Goal: Information Seeking & Learning: Learn about a topic

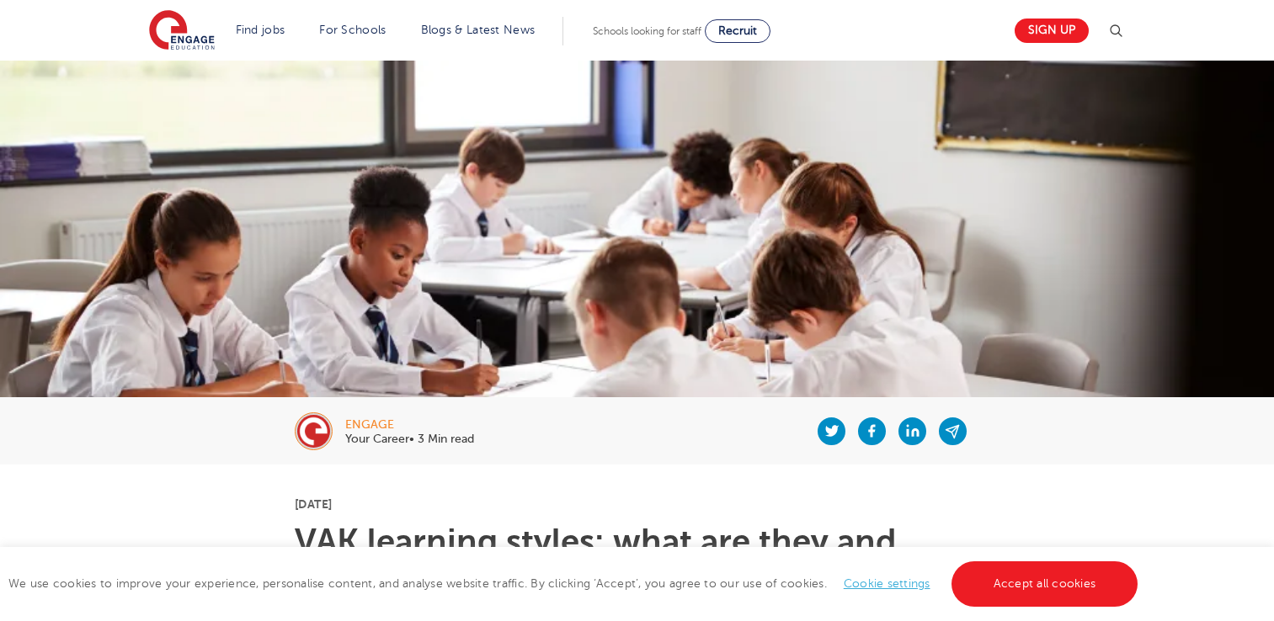
scroll to position [421, 0]
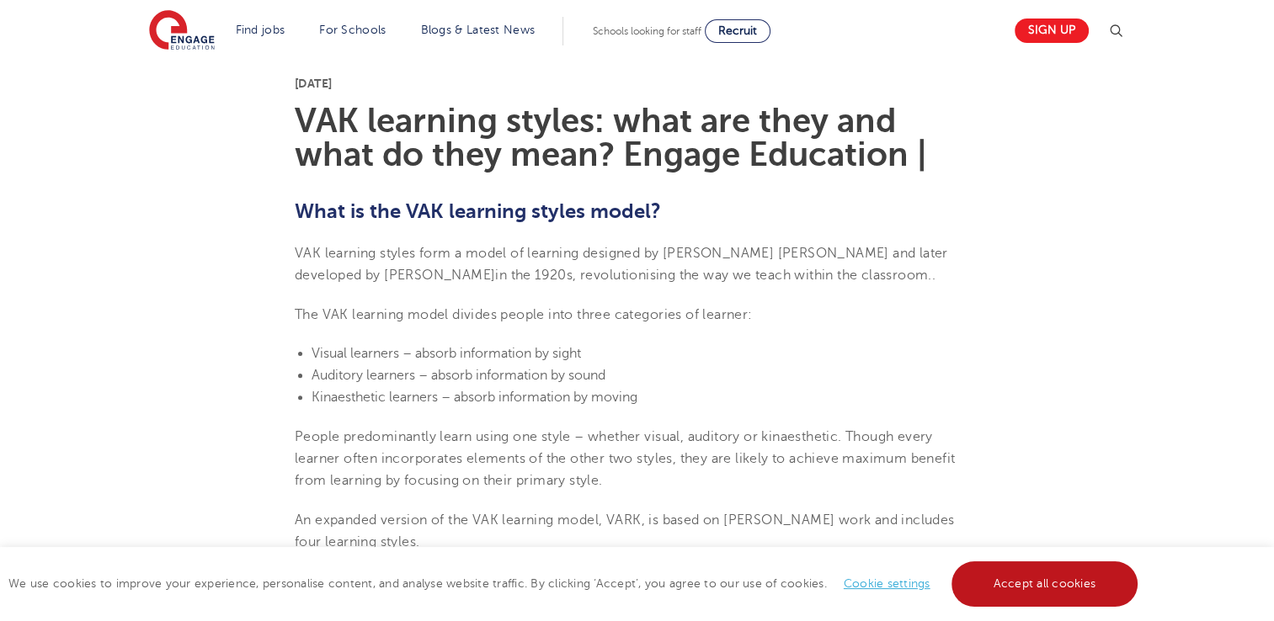
click at [989, 580] on link "Accept all cookies" at bounding box center [1044, 583] width 187 height 45
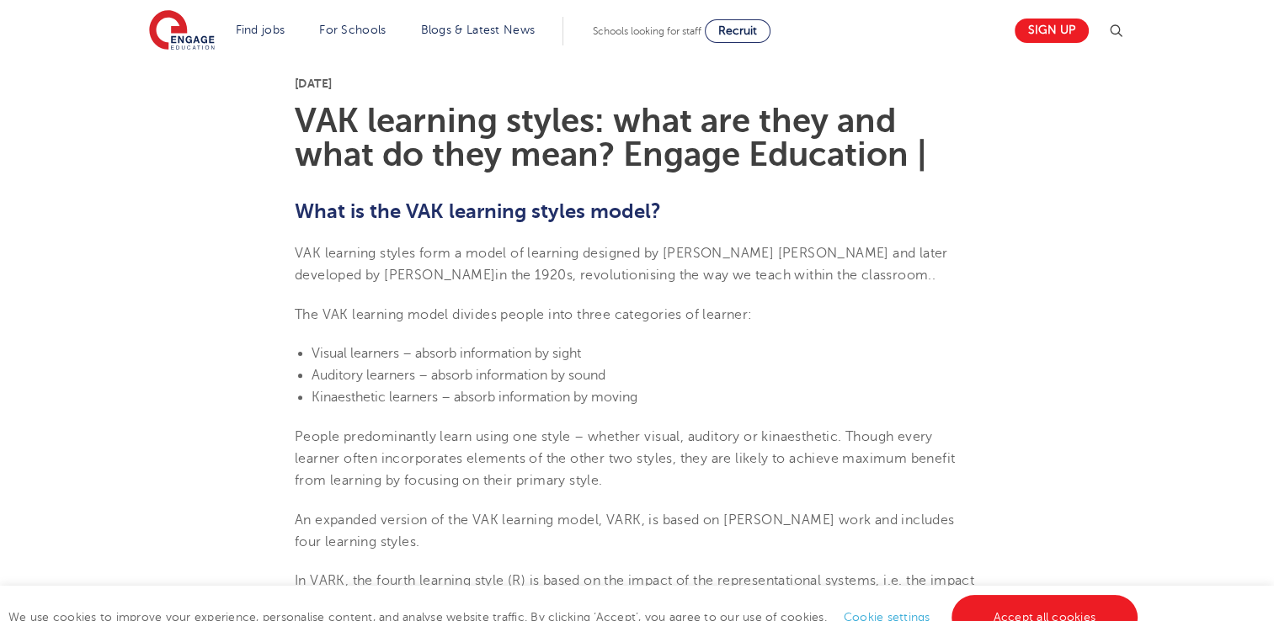
click at [963, 405] on li "Kinaesthetic learners – absorb information by moving" at bounding box center [645, 397] width 668 height 22
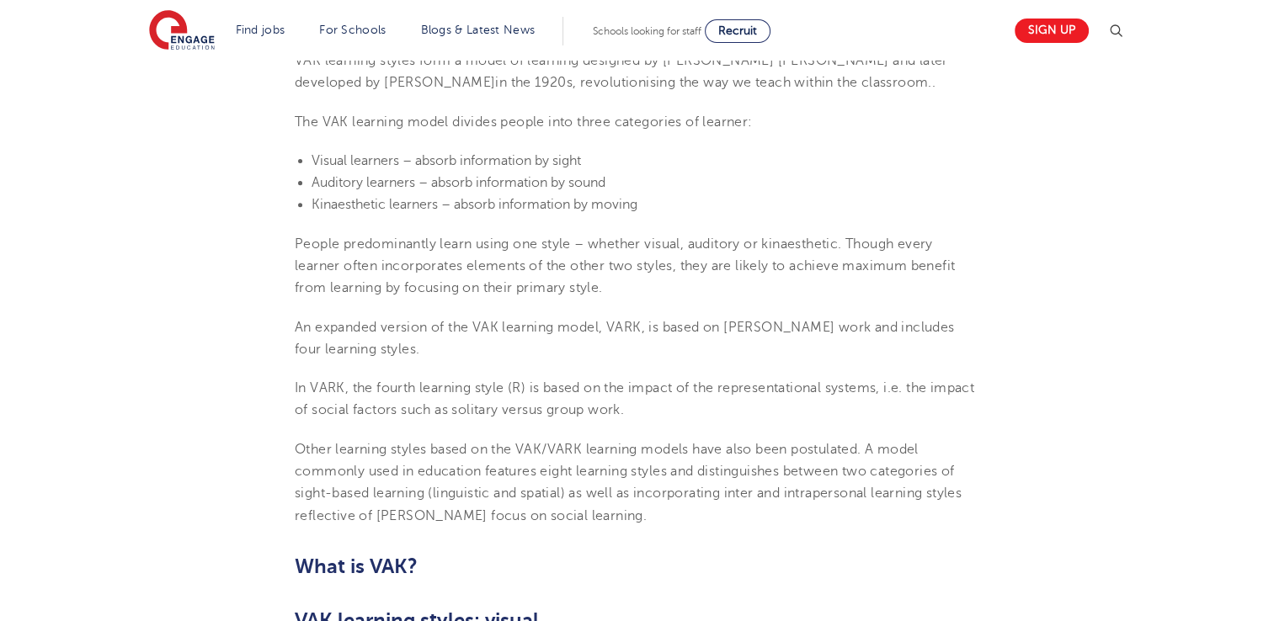
scroll to position [505, 0]
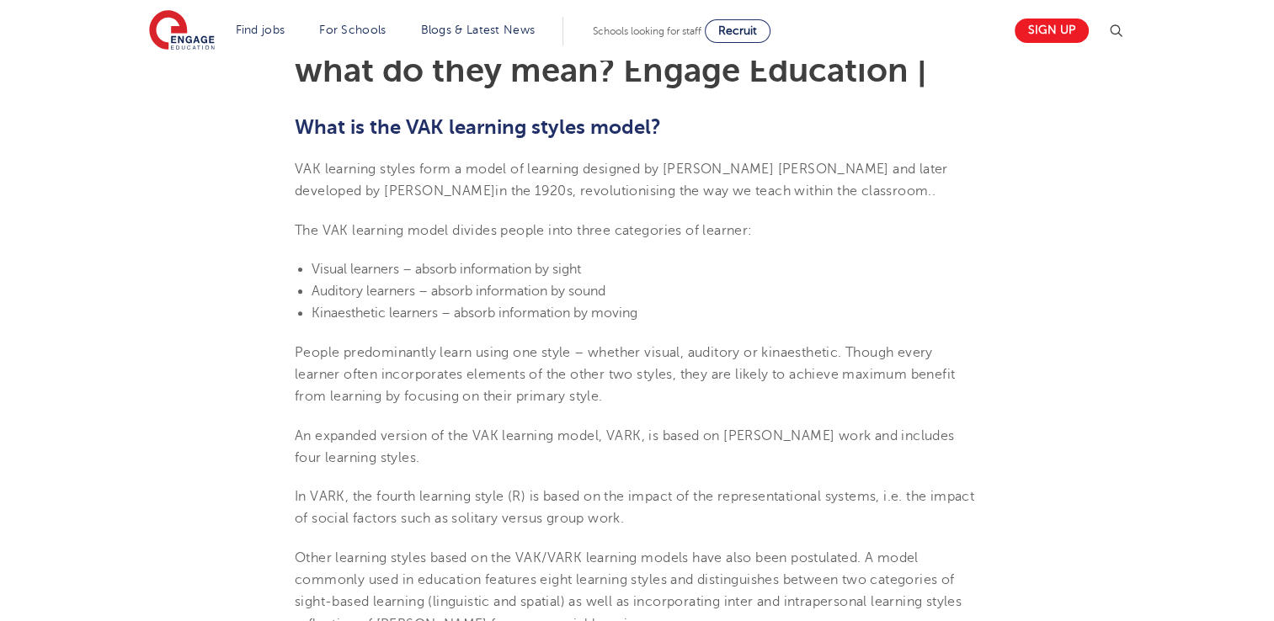
click at [320, 169] on span "VAK learning styles form a model of learning designed by [PERSON_NAME] [PERSON_…" at bounding box center [621, 180] width 653 height 37
click at [567, 184] on span "in the 1920s, revolutionising the way we teach within the classroom." at bounding box center [713, 191] width 436 height 15
click at [545, 181] on p "VAK learning styles form a model of learning designed by [PERSON_NAME] [PERSON_…" at bounding box center [637, 180] width 684 height 45
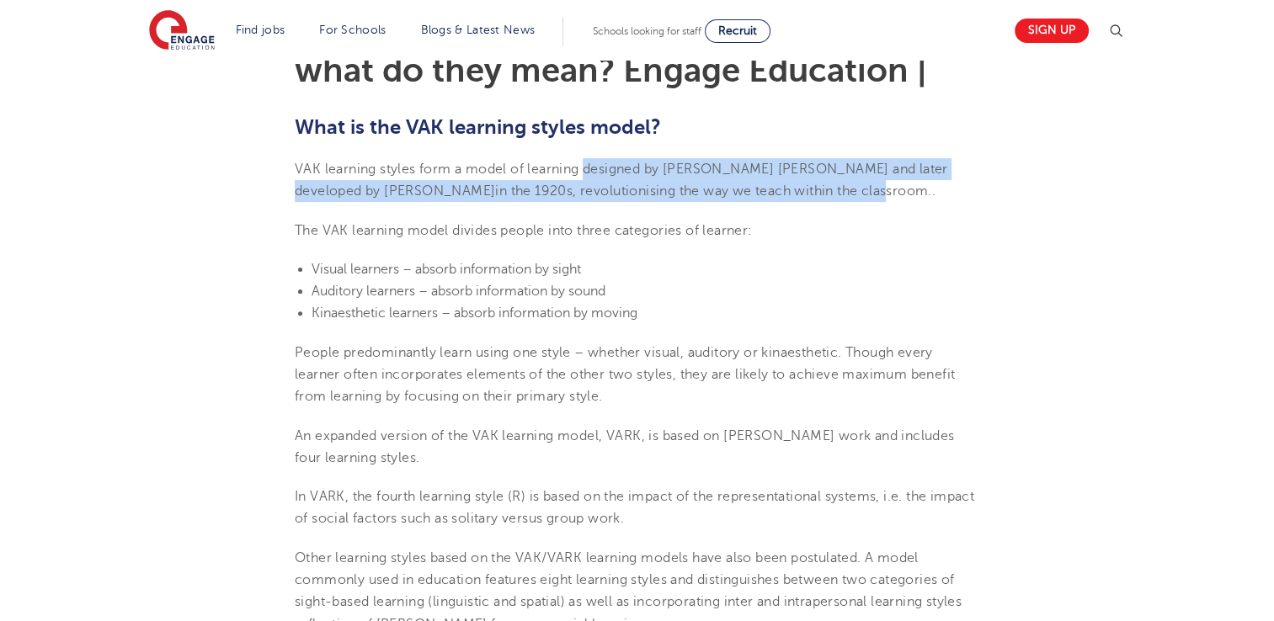
drag, startPoint x: 583, startPoint y: 163, endPoint x: 744, endPoint y: 194, distance: 164.4
click at [744, 194] on span "VAK learning styles form a model of learning designed by [PERSON_NAME] [PERSON_…" at bounding box center [621, 180] width 653 height 37
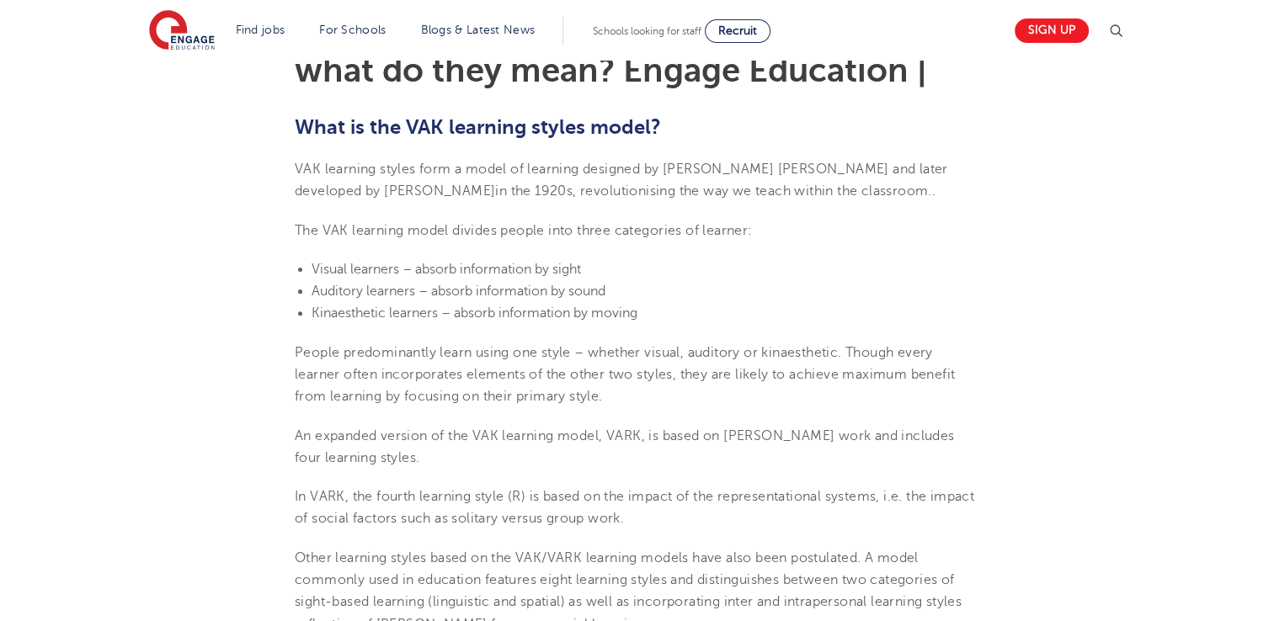
drag, startPoint x: 744, startPoint y: 194, endPoint x: 795, endPoint y: 209, distance: 52.7
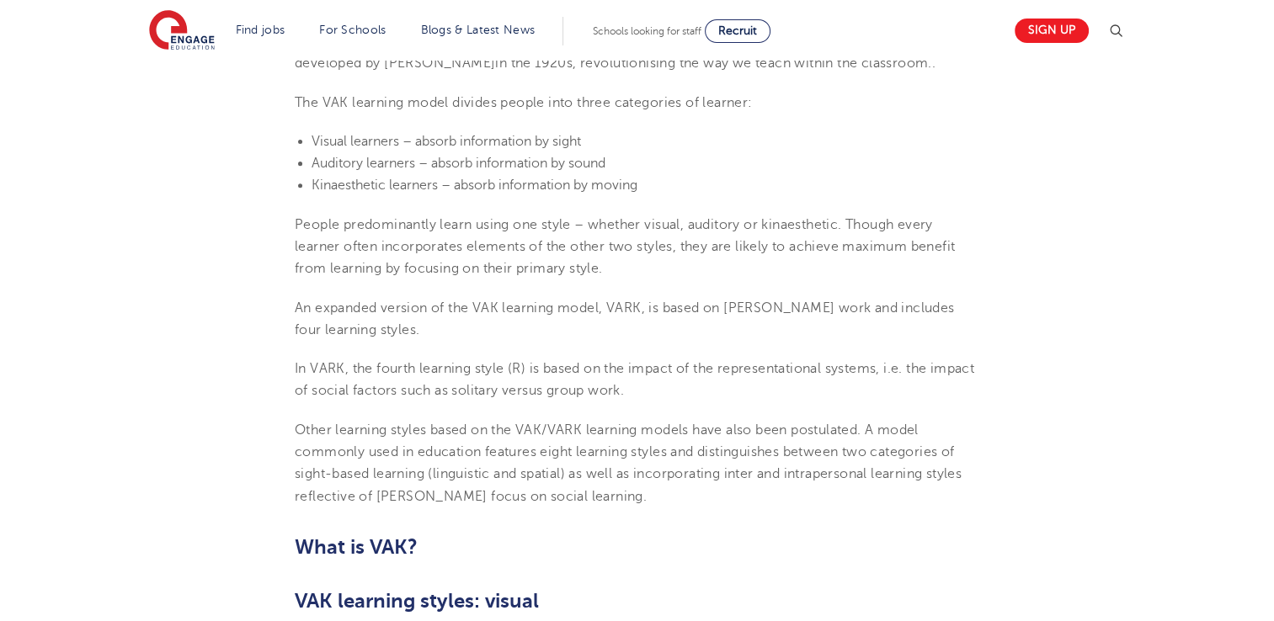
scroll to position [673, 0]
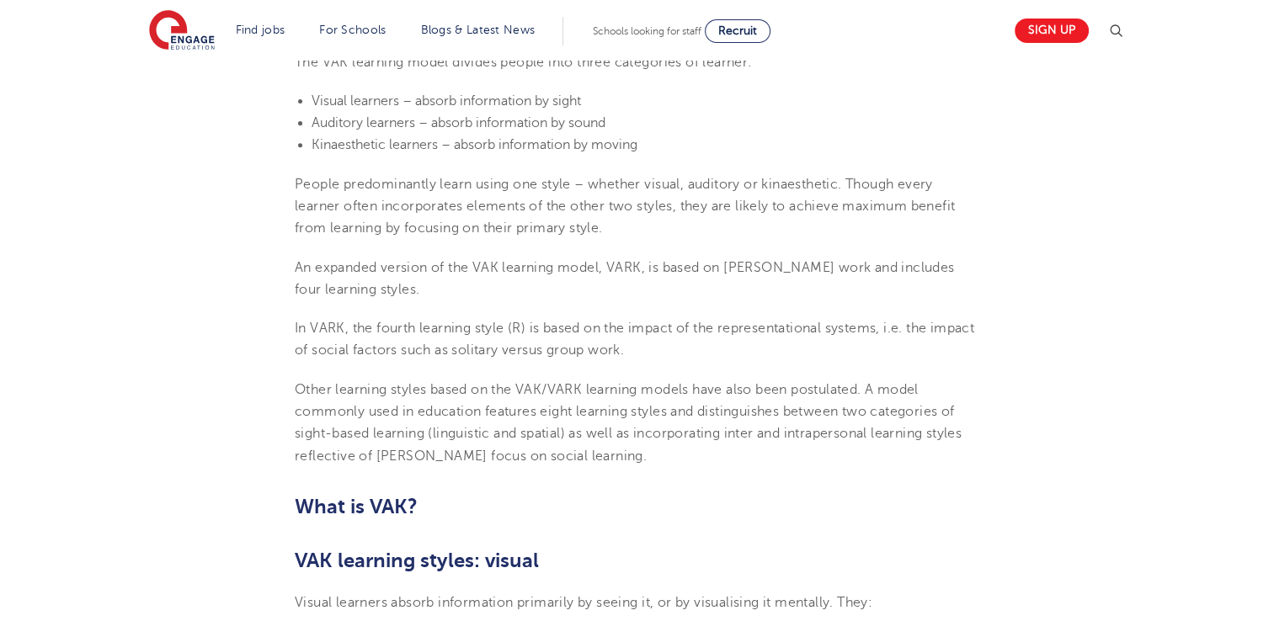
click at [566, 140] on span "Kinaesthetic learners – absorb information by moving" at bounding box center [474, 144] width 326 height 15
drag, startPoint x: 540, startPoint y: 118, endPoint x: 629, endPoint y: 140, distance: 91.1
click at [629, 140] on ul "Visual learners – absorb information by sight Auditory learners – absorb inform…" at bounding box center [637, 123] width 684 height 67
drag, startPoint x: 629, startPoint y: 140, endPoint x: 522, endPoint y: 177, distance: 113.1
click at [522, 176] on p "People predominantly learn using one style – whether visual, auditory or kinaes…" at bounding box center [637, 206] width 684 height 67
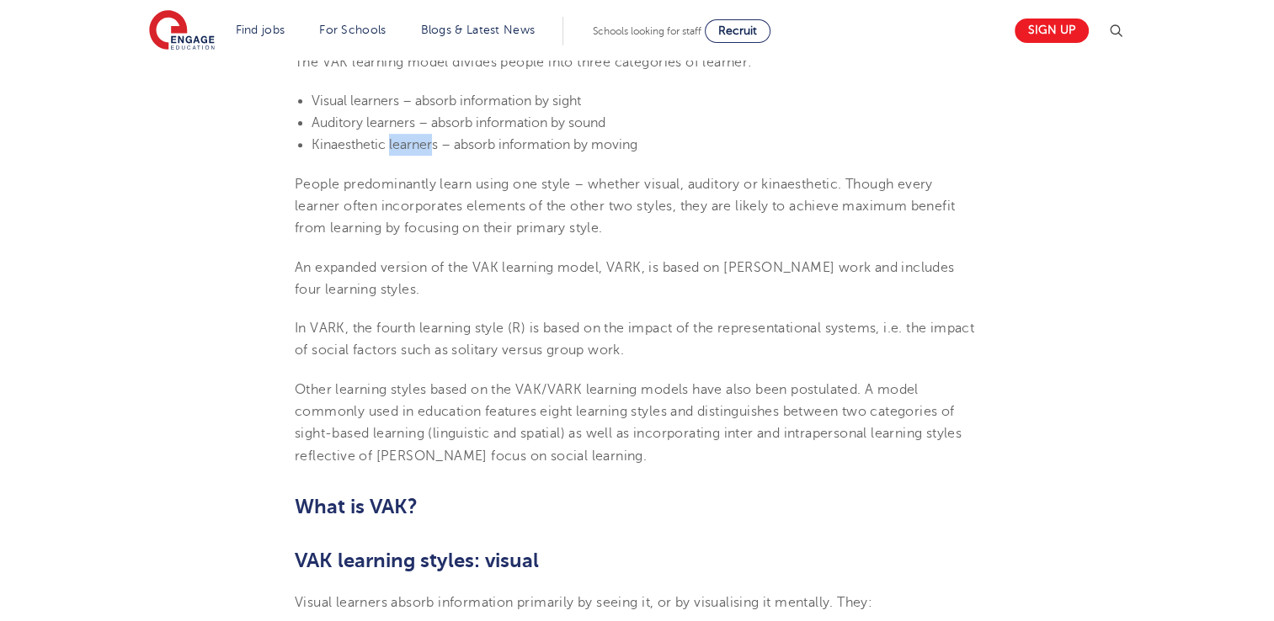
drag, startPoint x: 388, startPoint y: 148, endPoint x: 434, endPoint y: 135, distance: 48.2
click at [434, 135] on li "Kinaesthetic learners – absorb information by moving" at bounding box center [645, 145] width 668 height 22
click at [437, 141] on span "Kinaesthetic learners – absorb information by moving" at bounding box center [474, 144] width 326 height 15
drag, startPoint x: 444, startPoint y: 145, endPoint x: 626, endPoint y: 143, distance: 181.8
click at [626, 143] on span "Kinaesthetic learners – absorb information by moving" at bounding box center [474, 144] width 326 height 15
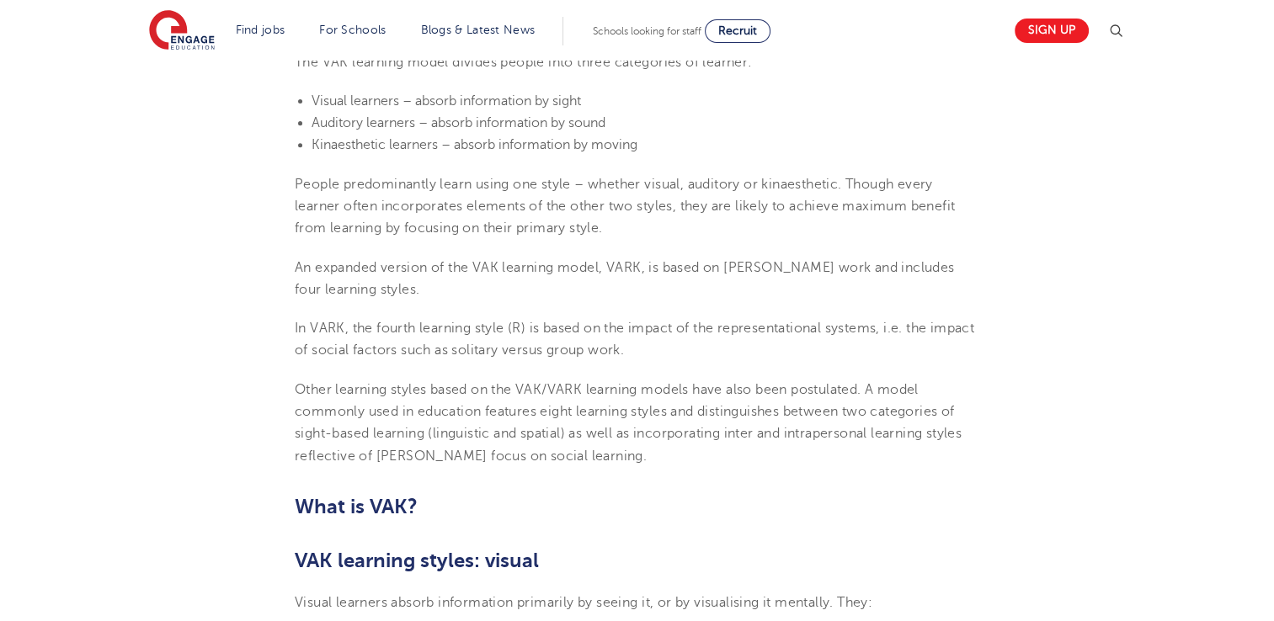
drag, startPoint x: 626, startPoint y: 143, endPoint x: 538, endPoint y: 267, distance: 152.1
click at [538, 267] on span "An expanded version of the VAK learning model, VARK, is based on [PERSON_NAME] …" at bounding box center [624, 278] width 659 height 37
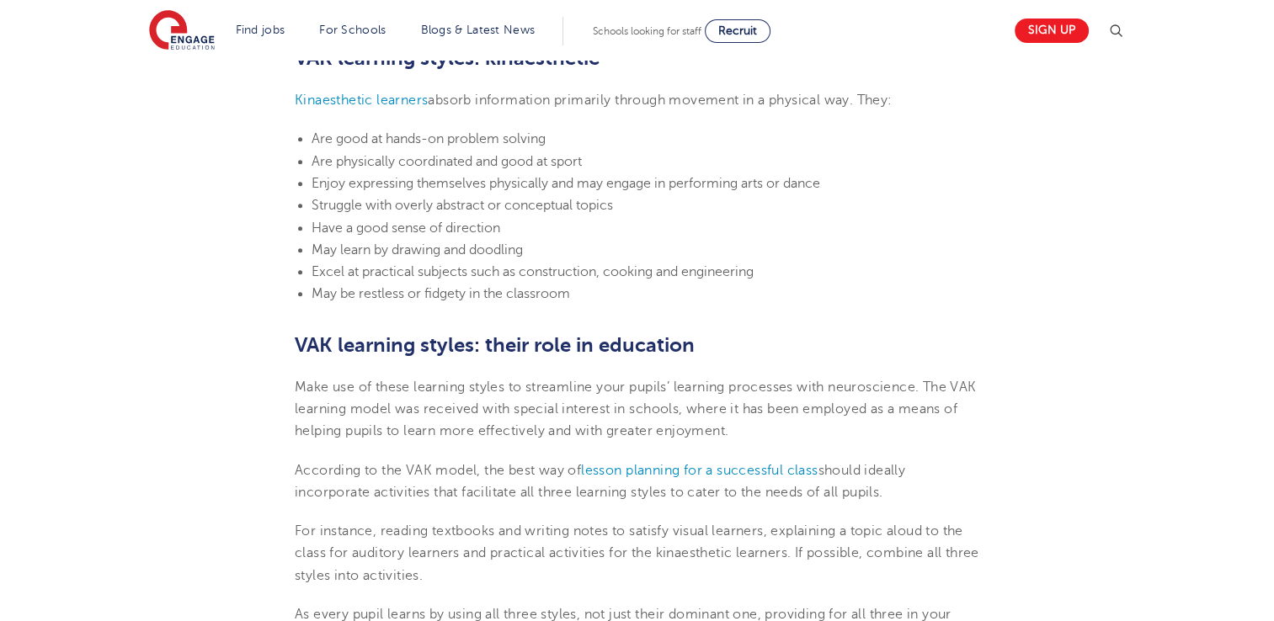
scroll to position [1768, 0]
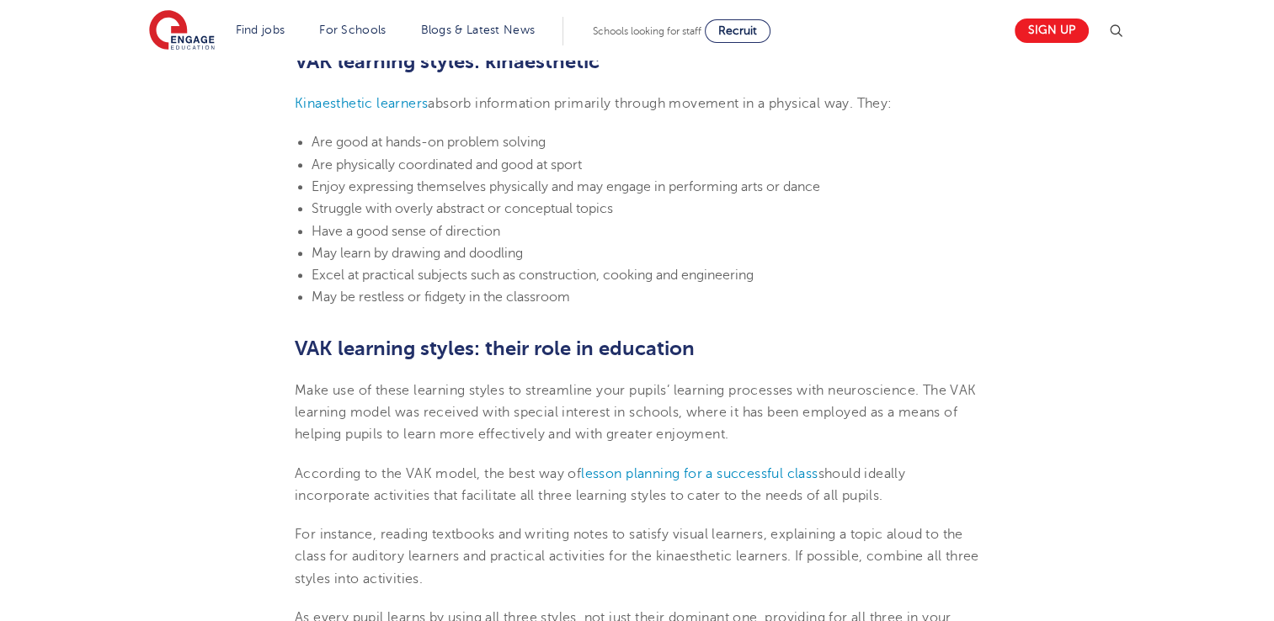
click at [460, 297] on span "May be restless or fidgety in the classroom" at bounding box center [440, 297] width 258 height 15
drag, startPoint x: 317, startPoint y: 285, endPoint x: 646, endPoint y: 257, distance: 330.3
click at [646, 257] on ul "Are good at hands-on problem solving Are physically coordinated and good at spo…" at bounding box center [637, 219] width 684 height 177
drag, startPoint x: 646, startPoint y: 257, endPoint x: 576, endPoint y: 318, distance: 93.0
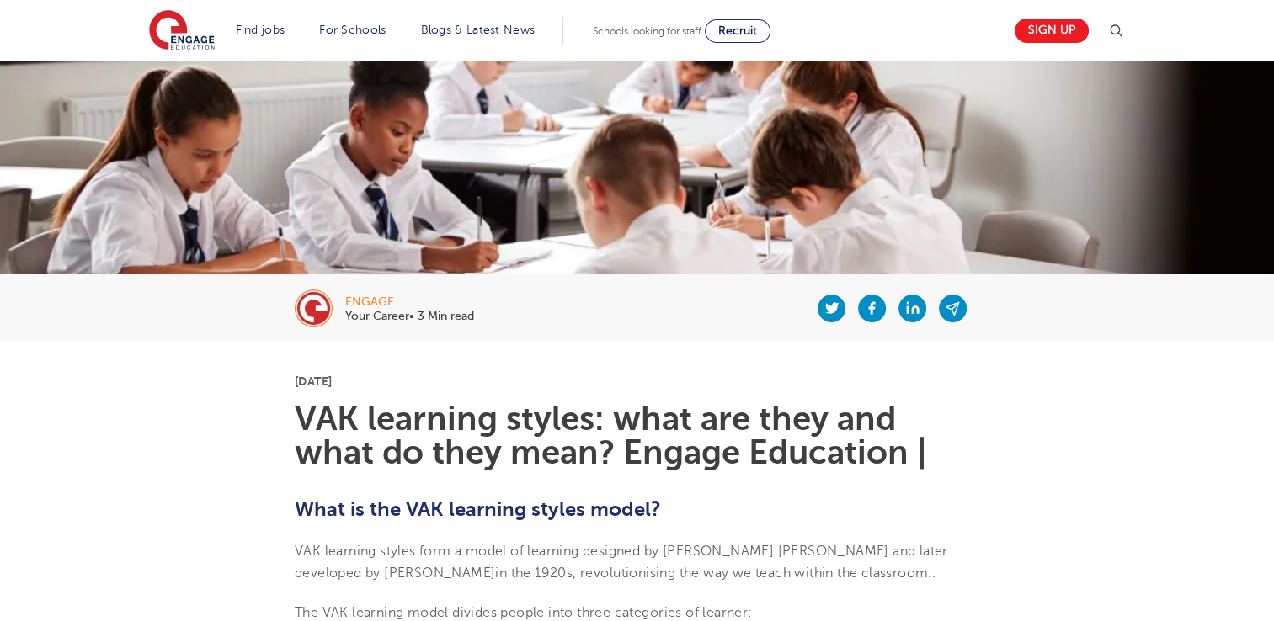
scroll to position [0, 0]
